Goal: Navigation & Orientation: Find specific page/section

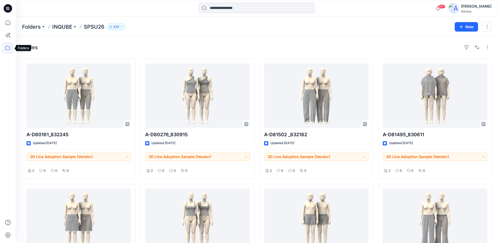
click at [10, 48] on icon at bounding box center [8, 48] width 12 height 12
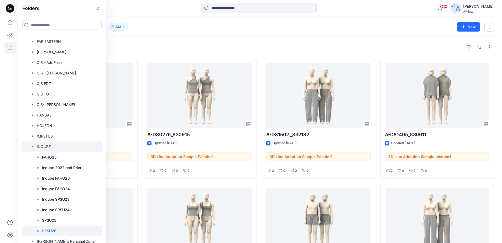
scroll to position [210, 0]
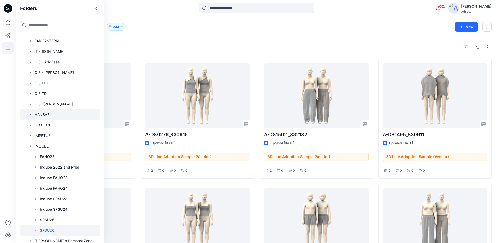
click at [30, 114] on icon "button" at bounding box center [30, 114] width 1 height 2
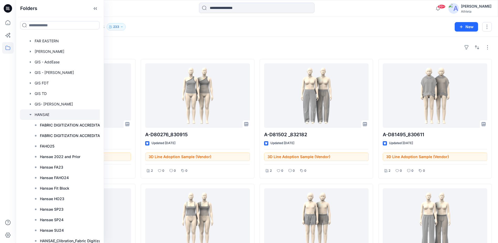
click at [43, 114] on div at bounding box center [69, 114] width 99 height 11
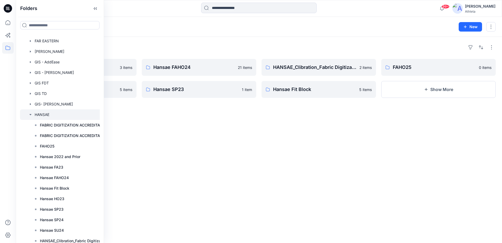
click at [262, 131] on div "Folders SPSU26 3 items SPSU25 5 items Hansae FAHO24 21 items Hansae SP23 1 item…" at bounding box center [259, 140] width 486 height 206
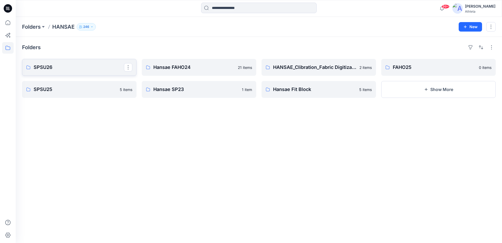
click at [101, 67] on p "SPSU26" at bounding box center [79, 67] width 90 height 7
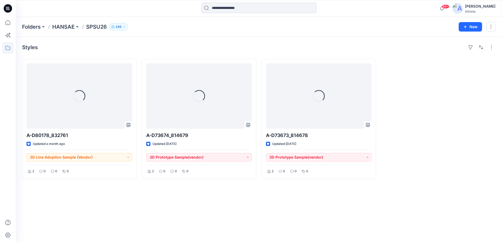
click at [422, 191] on div "Styles Loading... A-D80178_832761 Updated a month ago 3D Line Adoption Sample (…" at bounding box center [259, 140] width 486 height 206
